Goal: Understand process/instructions: Learn how to perform a task or action

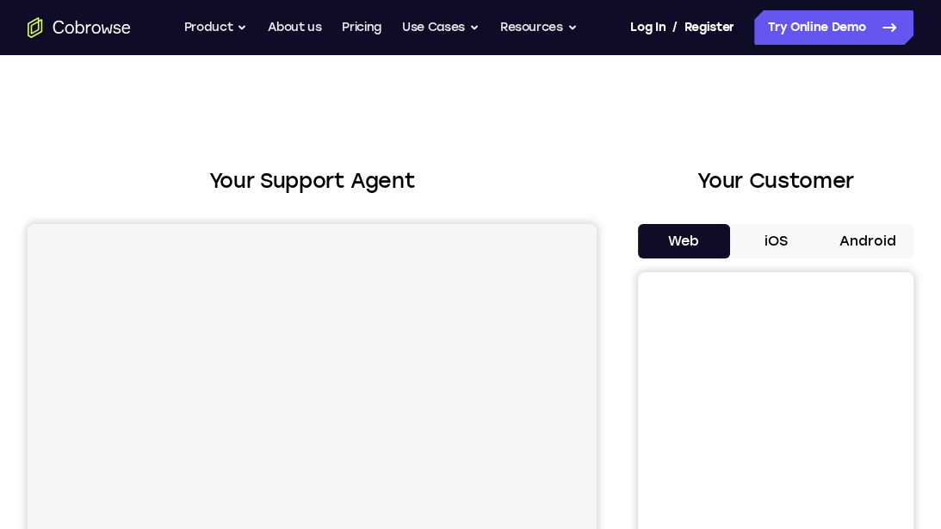
click at [867, 251] on button "Android" at bounding box center [868, 241] width 92 height 34
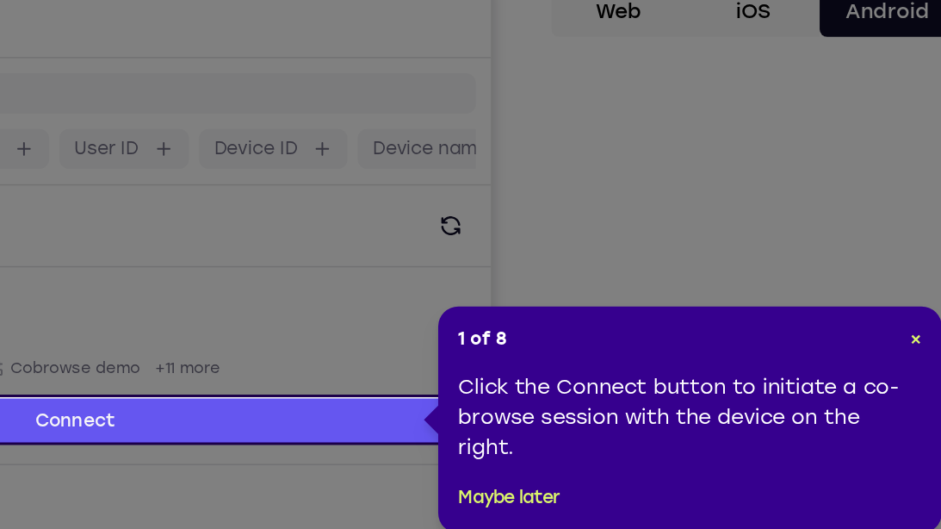
scroll to position [122, 0]
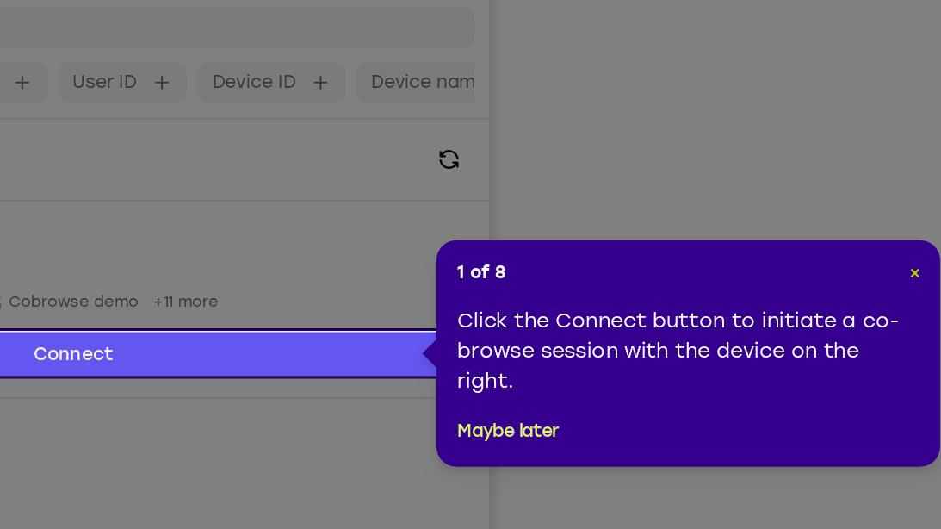
click at [885, 340] on span "×" at bounding box center [888, 342] width 8 height 15
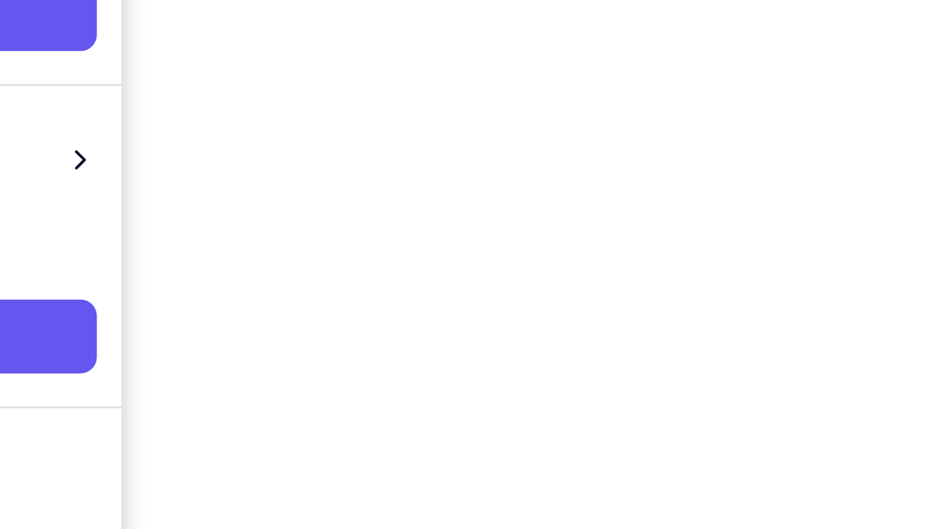
scroll to position [277, 0]
click at [905, 425] on div at bounding box center [776, 260] width 276 height 530
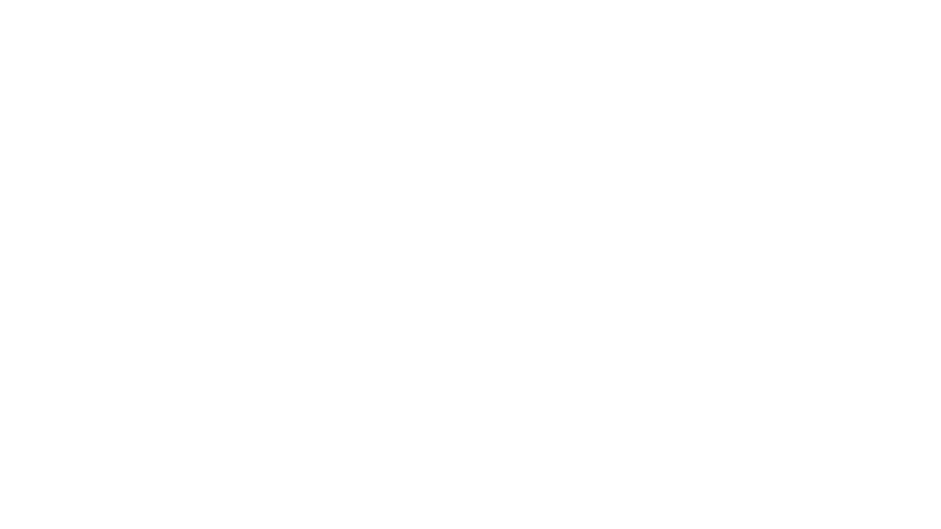
scroll to position [234, 0]
